Goal: Task Accomplishment & Management: Use online tool/utility

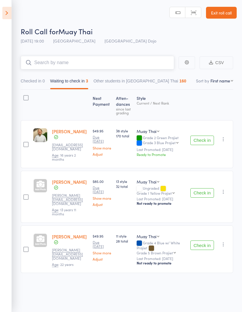
click at [106, 56] on input "search" at bounding box center [98, 63] width 154 height 14
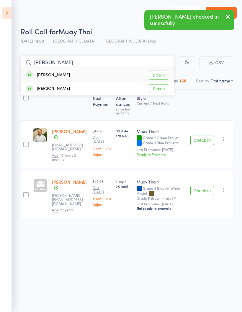
type input "[PERSON_NAME]"
click at [155, 71] on link "Drop in" at bounding box center [158, 75] width 19 height 9
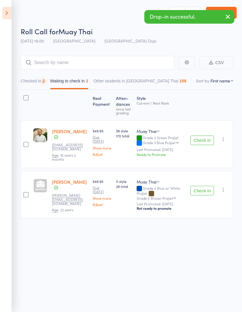
click at [203, 186] on button "Check in" at bounding box center [203, 190] width 24 height 9
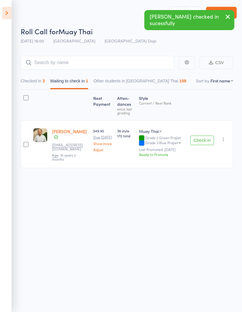
click at [204, 137] on button "Check in" at bounding box center [203, 140] width 24 height 9
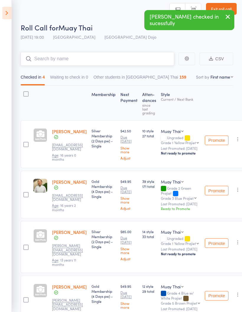
click at [126, 58] on input "search" at bounding box center [98, 59] width 154 height 14
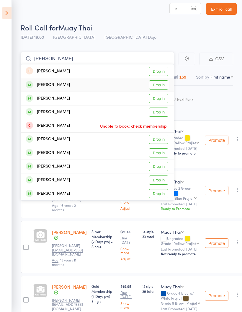
type input "[PERSON_NAME]"
click at [161, 84] on link "Drop in" at bounding box center [158, 84] width 19 height 9
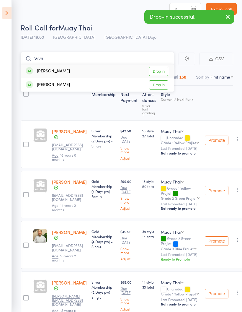
type input "Viva"
click at [160, 70] on link "Drop in" at bounding box center [158, 71] width 19 height 9
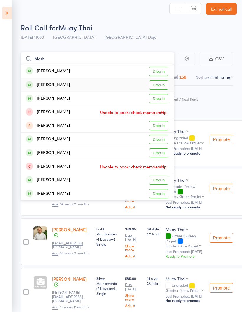
type input "Mark"
click at [160, 85] on link "Drop in" at bounding box center [158, 84] width 19 height 9
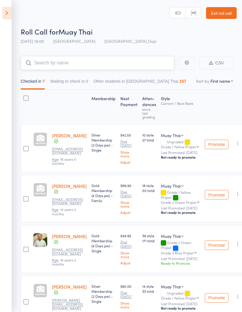
click at [118, 64] on input "search" at bounding box center [98, 63] width 154 height 14
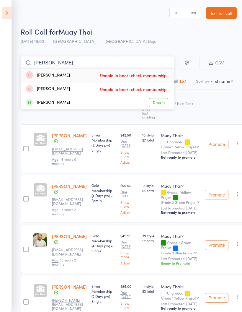
type input "[PERSON_NAME]"
click at [163, 104] on link "Drop in" at bounding box center [158, 102] width 19 height 9
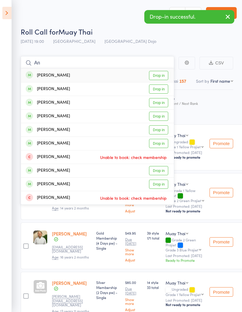
type input "A"
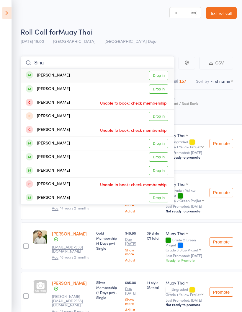
type input "Sing"
click at [160, 141] on link "Drop in" at bounding box center [158, 143] width 19 height 9
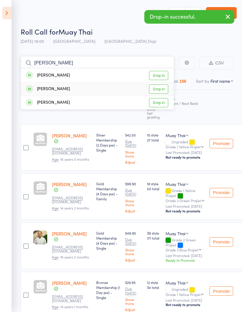
type input "[PERSON_NAME]"
click at [162, 92] on link "Drop in" at bounding box center [158, 88] width 19 height 9
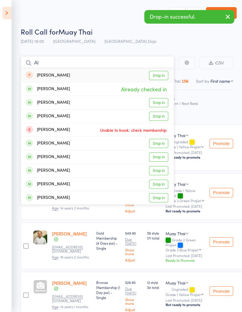
type input "A"
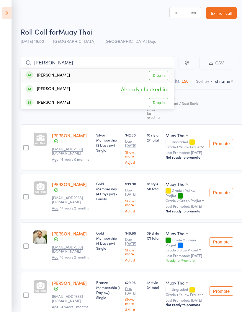
click at [182, 43] on div "Roll Call for Muay Thai [DATE] 19:00 [GEOGRAPHIC_DATA] [GEOGRAPHIC_DATA] Dojo" at bounding box center [129, 37] width 216 height 21
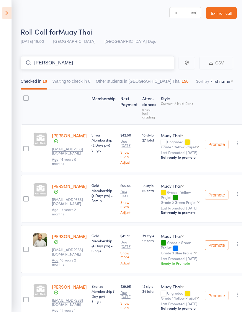
click at [44, 63] on input "[PERSON_NAME]" at bounding box center [98, 63] width 154 height 14
type input "E"
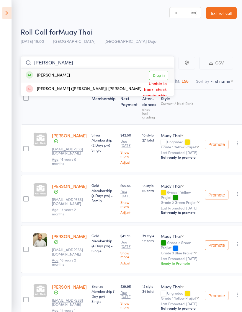
type input "[PERSON_NAME]"
click at [156, 76] on link "Drop in" at bounding box center [158, 75] width 19 height 9
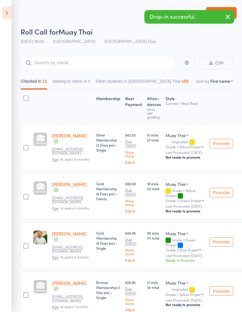
click at [8, 15] on icon at bounding box center [6, 13] width 9 height 12
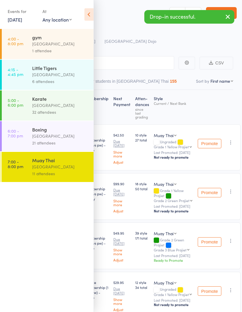
click at [62, 142] on div "21 attendees" at bounding box center [60, 142] width 56 height 7
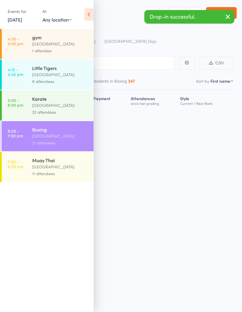
click at [90, 18] on icon at bounding box center [88, 14] width 9 height 12
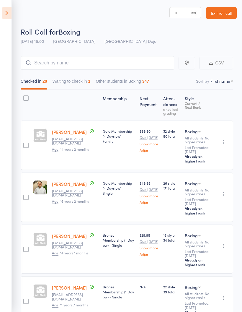
click at [7, 12] on icon at bounding box center [6, 13] width 9 height 12
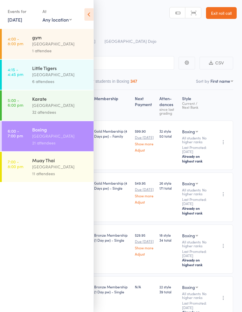
click at [62, 169] on div "[GEOGRAPHIC_DATA]" at bounding box center [60, 166] width 56 height 7
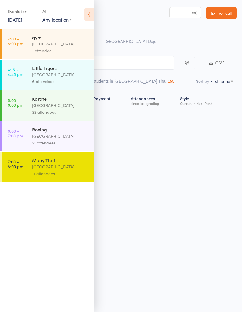
click at [92, 12] on icon at bounding box center [88, 14] width 9 height 12
